Goal: Task Accomplishment & Management: Complete application form

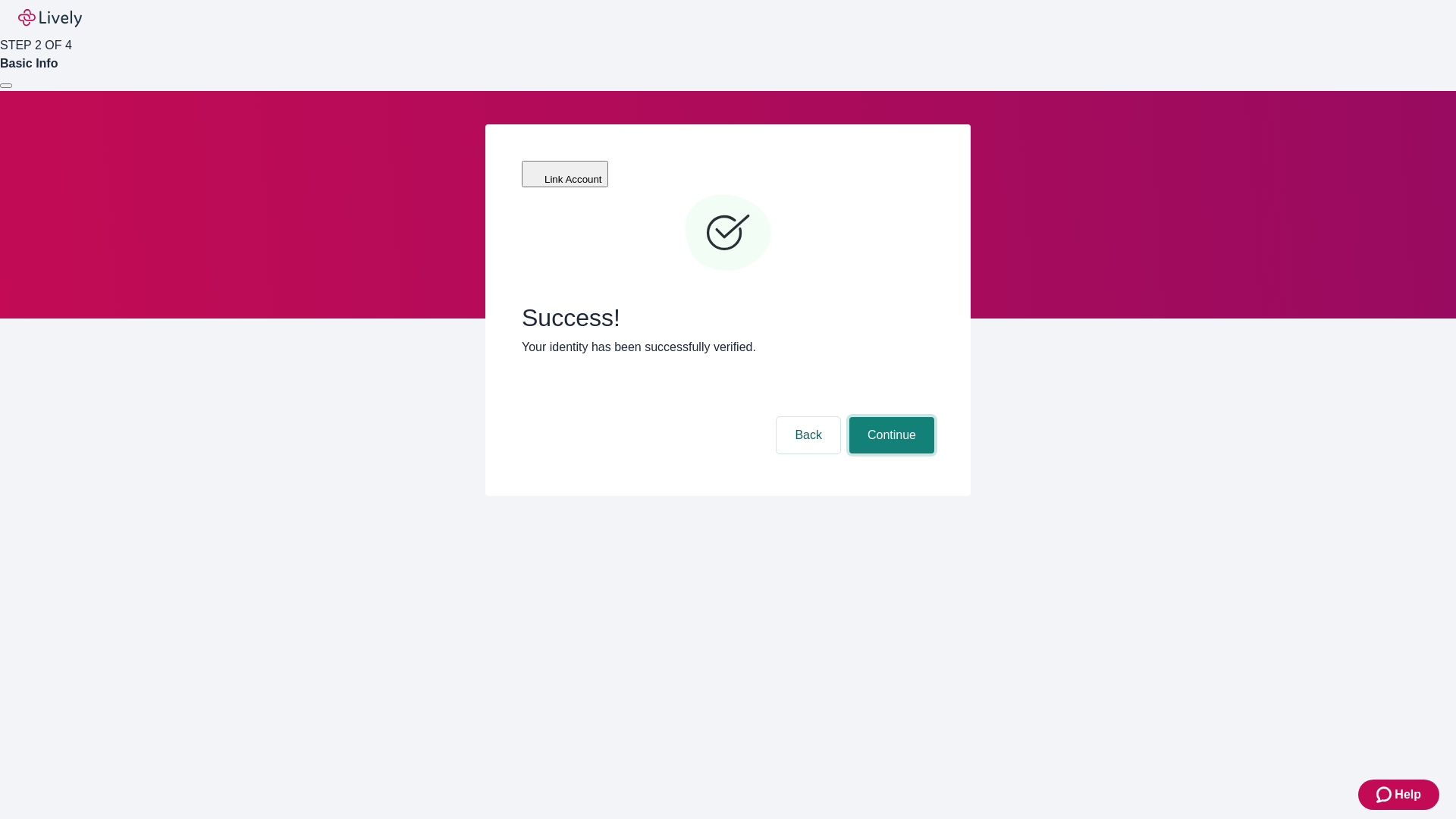
click at [890, 417] on button "Continue" at bounding box center [891, 435] width 85 height 36
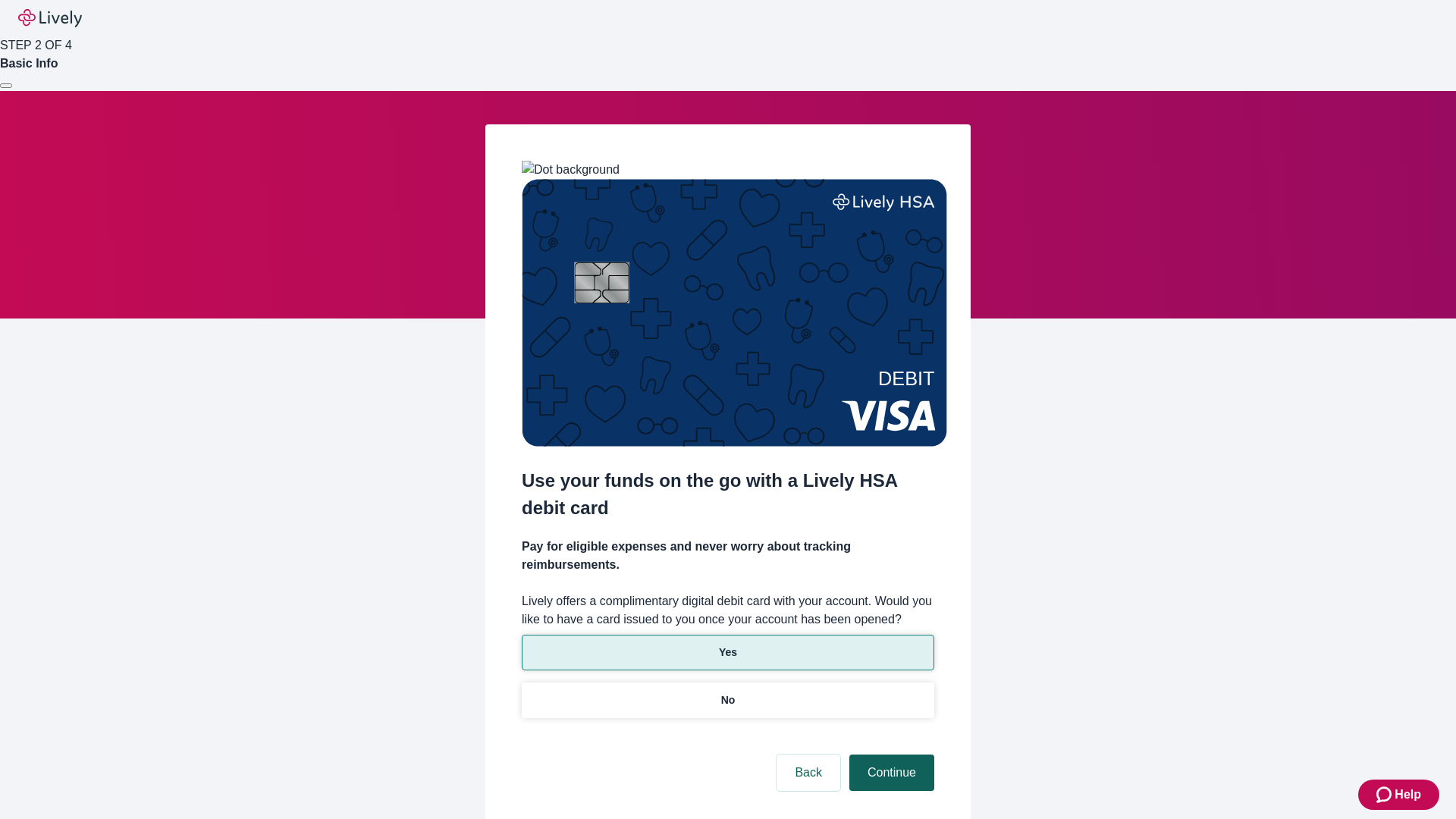
click at [728, 692] on p "No" at bounding box center [728, 700] width 14 height 16
click at [890, 755] on button "Continue" at bounding box center [891, 772] width 85 height 36
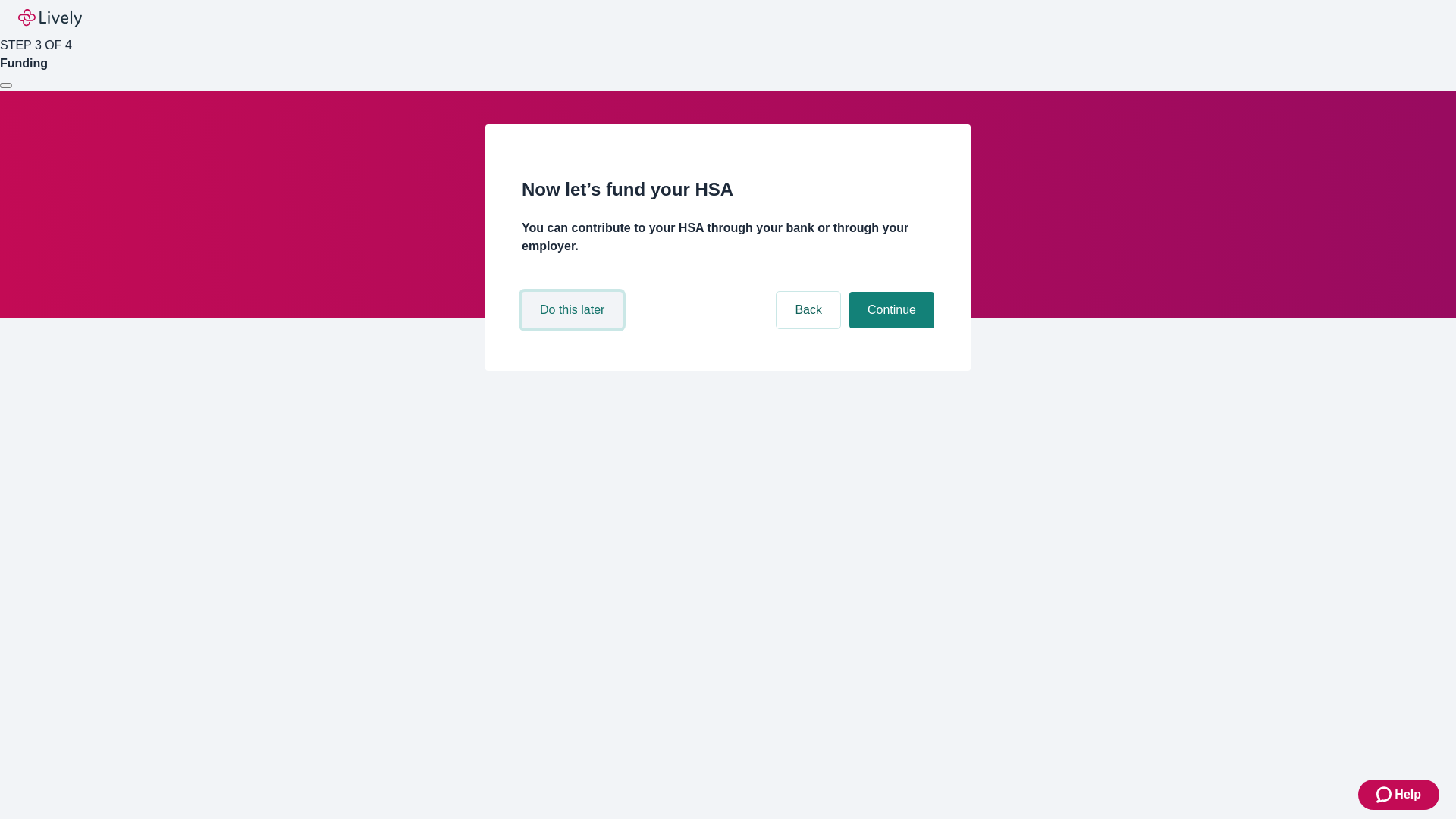
click at [574, 328] on button "Do this later" at bounding box center [572, 309] width 101 height 36
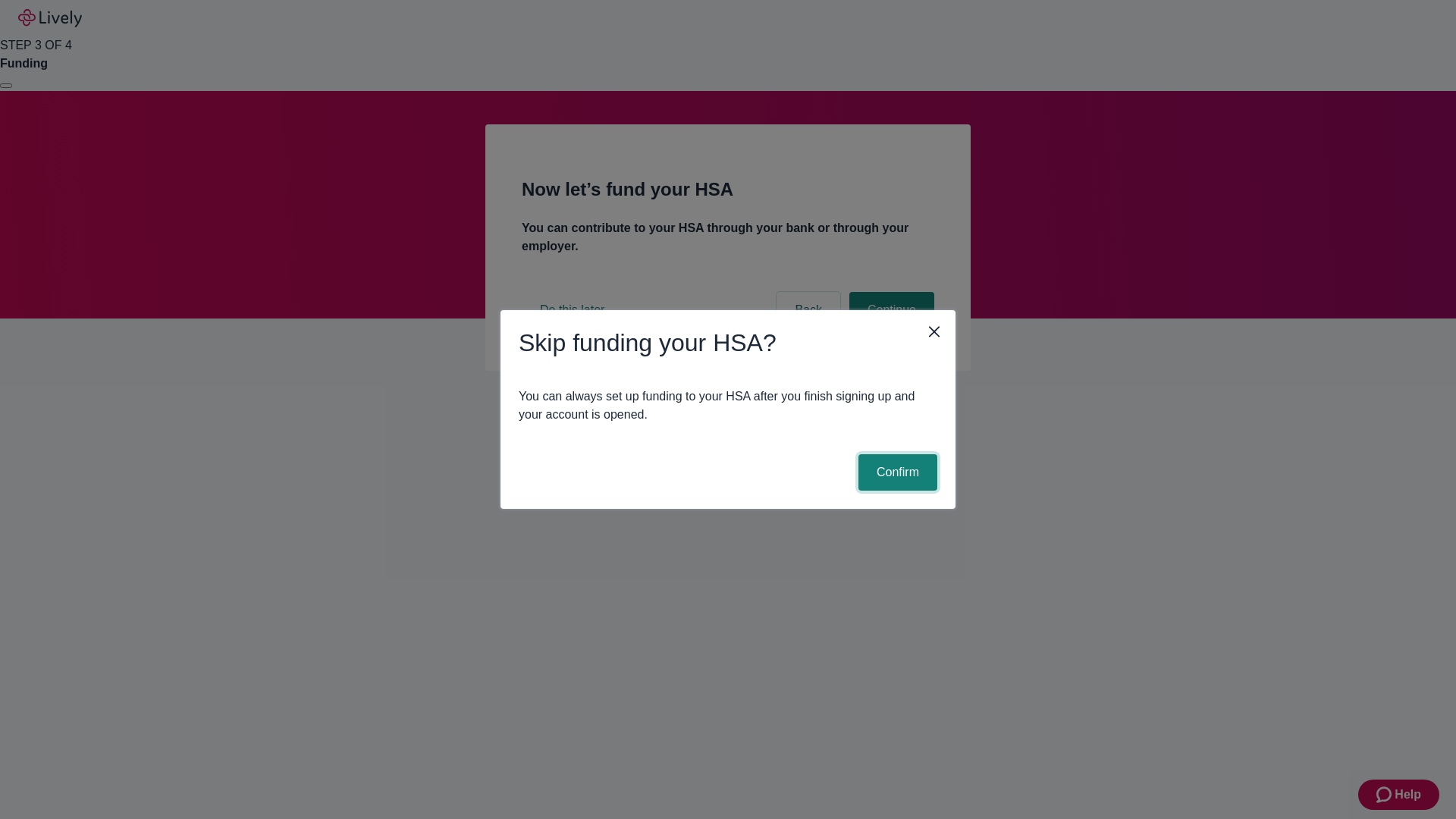
click at [895, 472] on button "Confirm" at bounding box center [897, 472] width 79 height 36
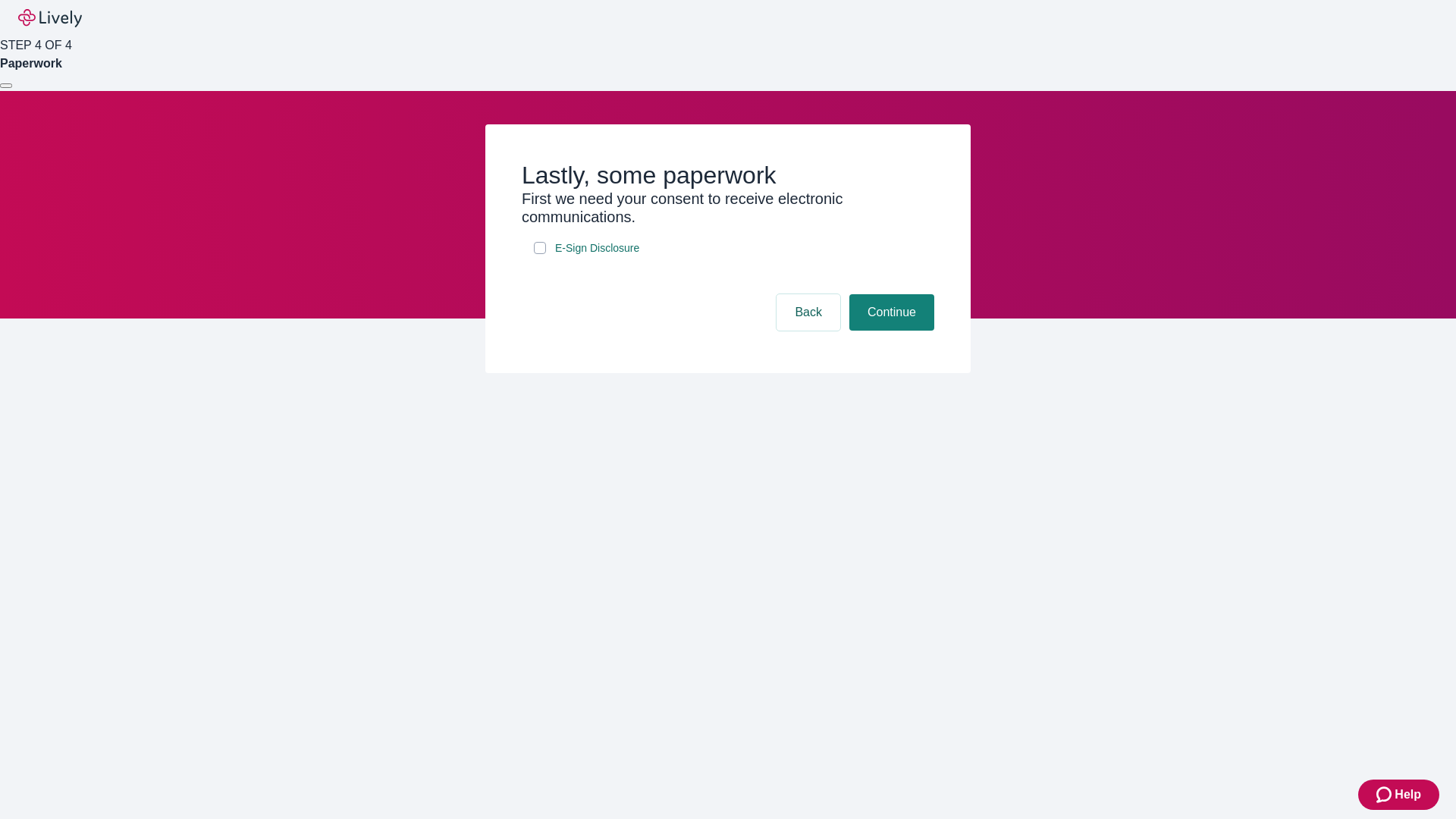
click at [539, 254] on input "E-Sign Disclosure" at bounding box center [539, 248] width 12 height 12
checkbox input "true"
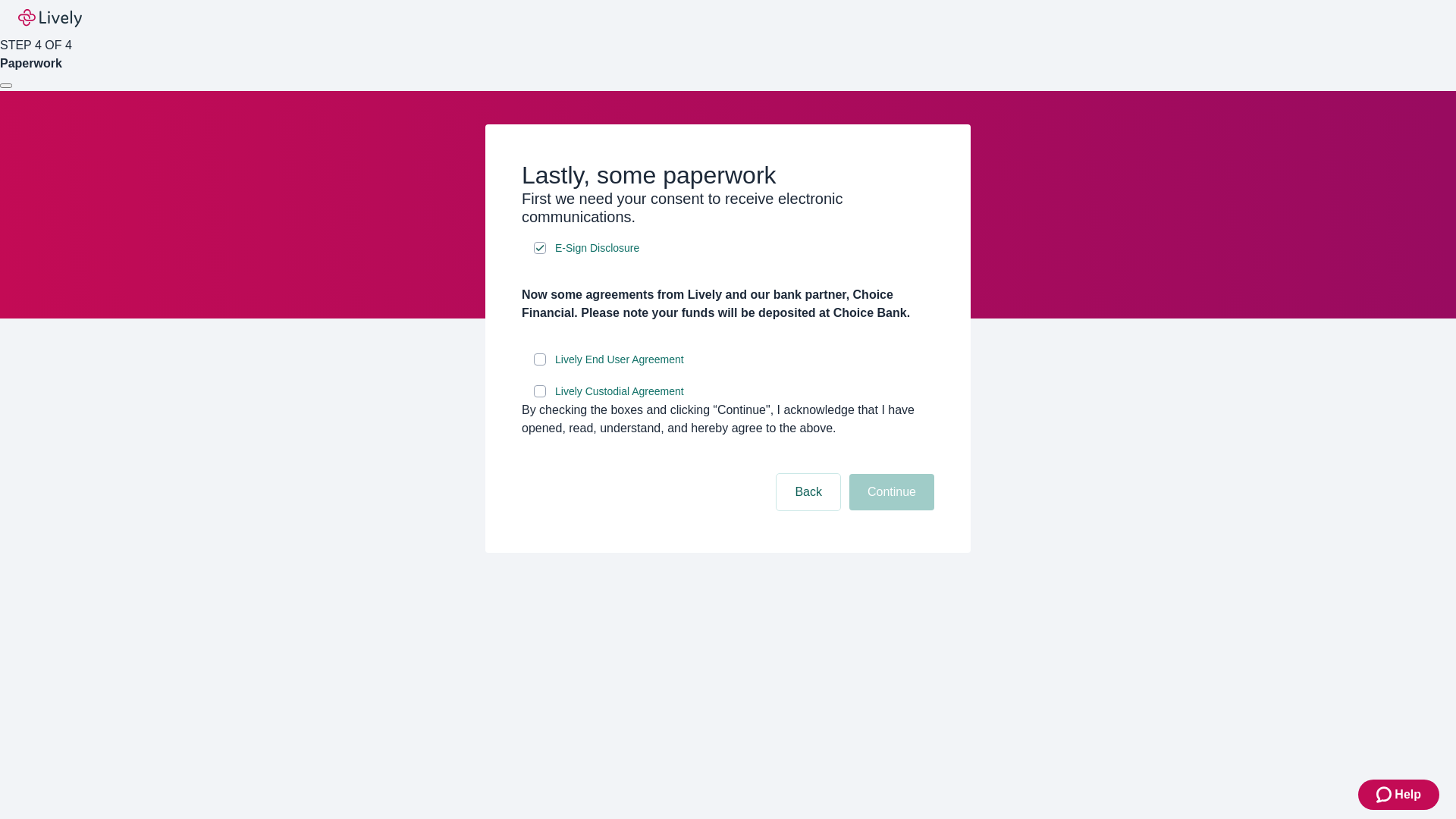
click at [539, 365] on input "Lively End User Agreement" at bounding box center [539, 359] width 12 height 12
checkbox input "true"
click at [539, 397] on input "Lively Custodial Agreement" at bounding box center [539, 390] width 12 height 12
checkbox input "true"
click at [890, 511] on button "Continue" at bounding box center [891, 492] width 85 height 36
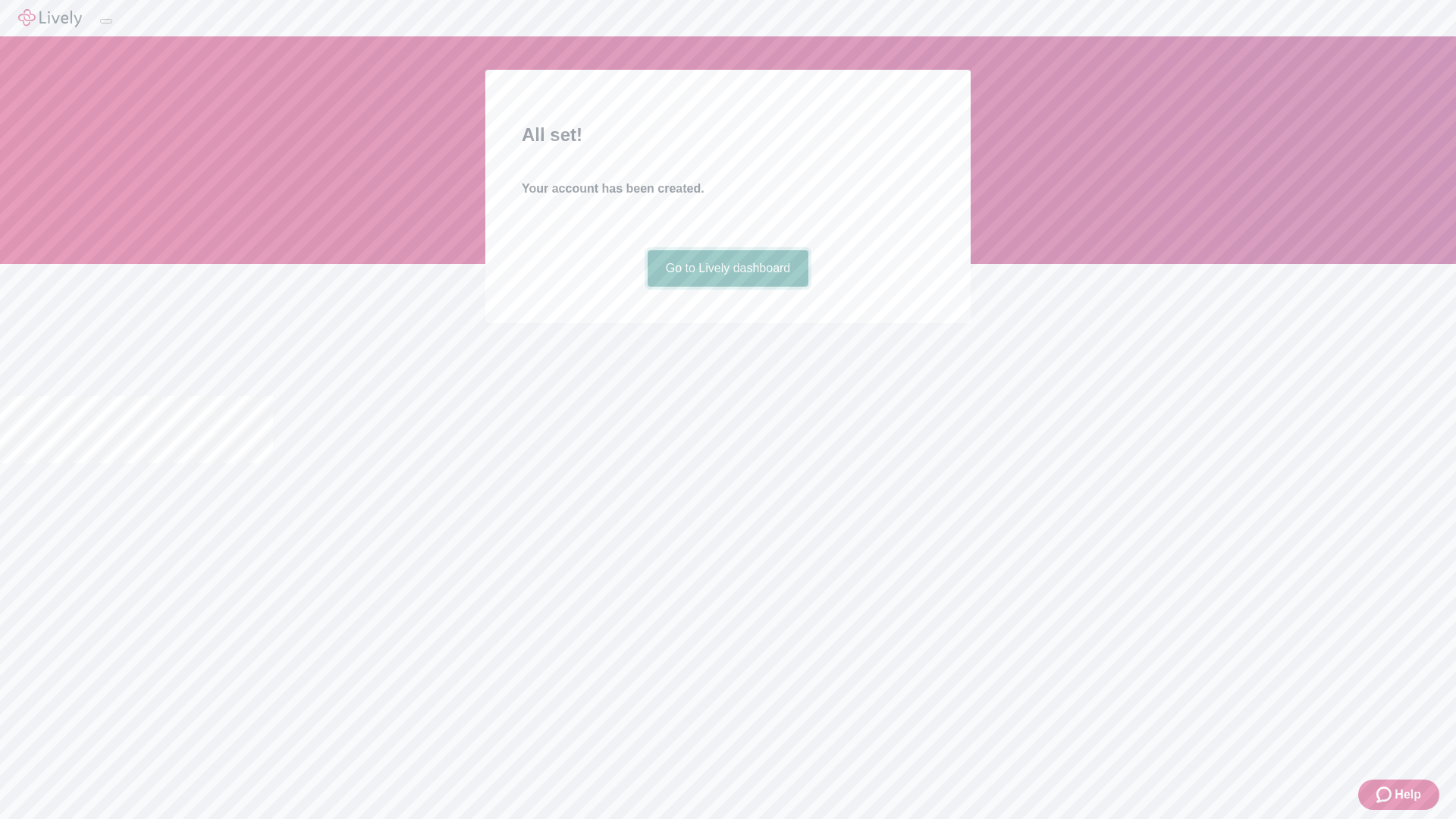
click at [728, 287] on link "Go to Lively dashboard" at bounding box center [728, 268] width 161 height 36
